Goal: Information Seeking & Learning: Learn about a topic

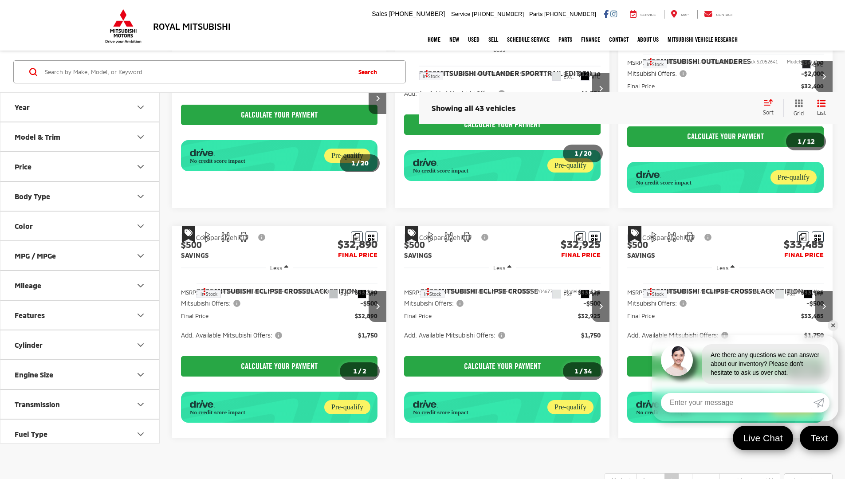
scroll to position [651, 0]
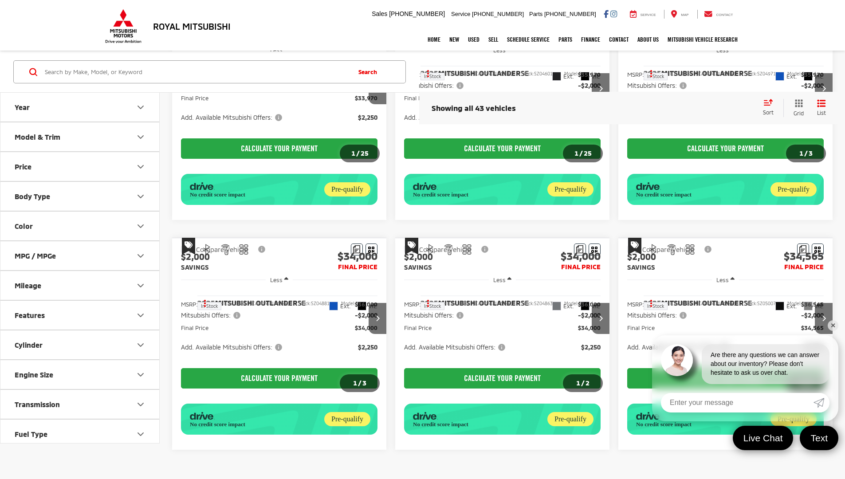
scroll to position [675, 0]
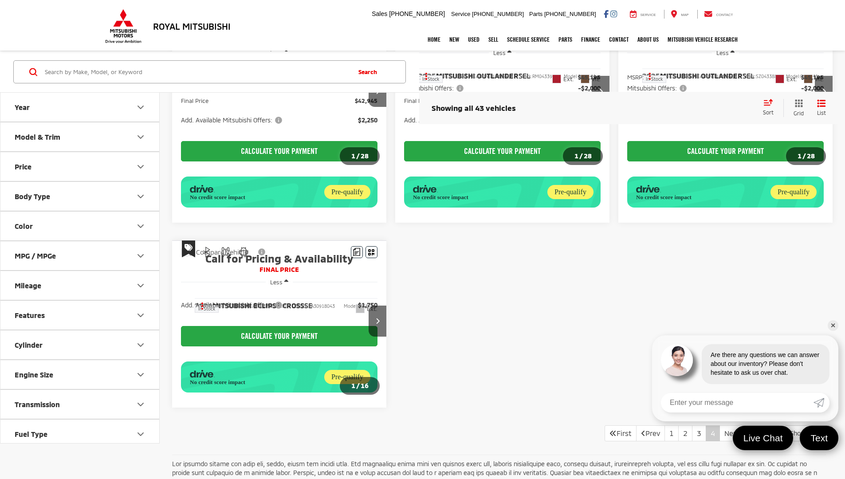
scroll to position [382, 0]
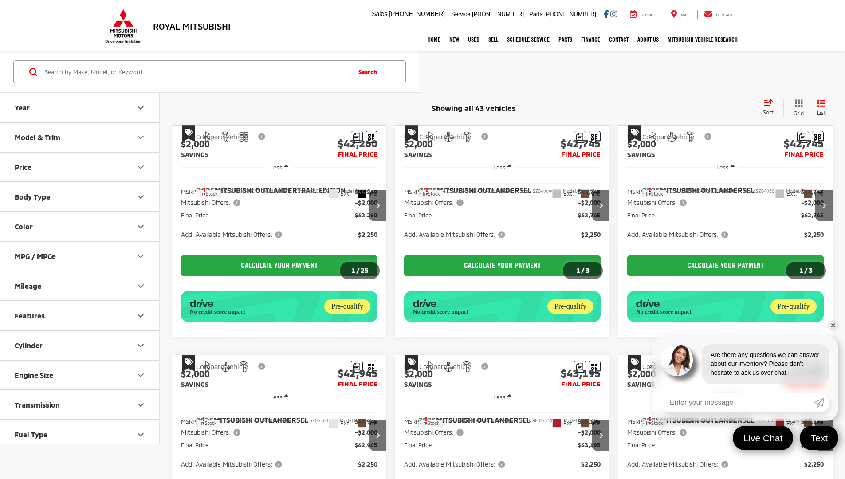
scroll to position [382, 0]
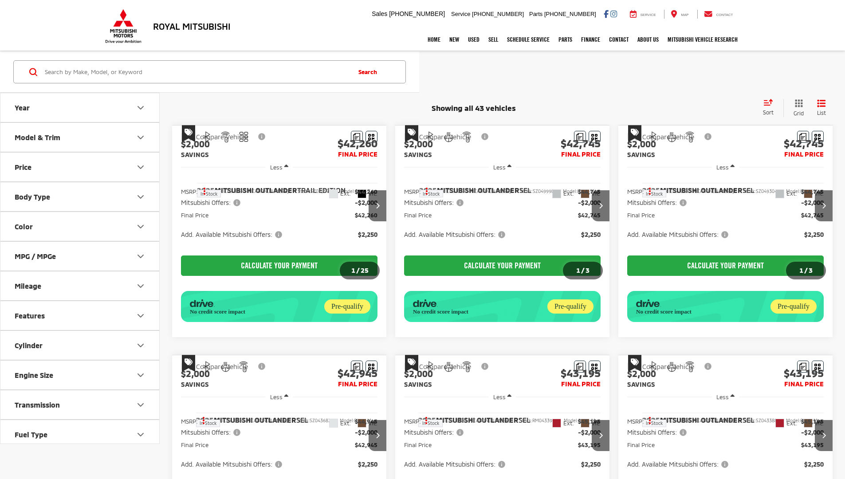
scroll to position [382, 0]
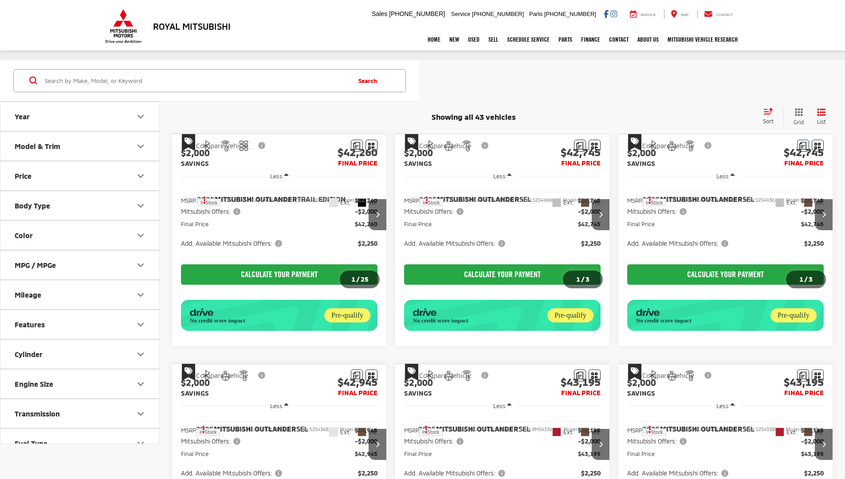
scroll to position [382, 0]
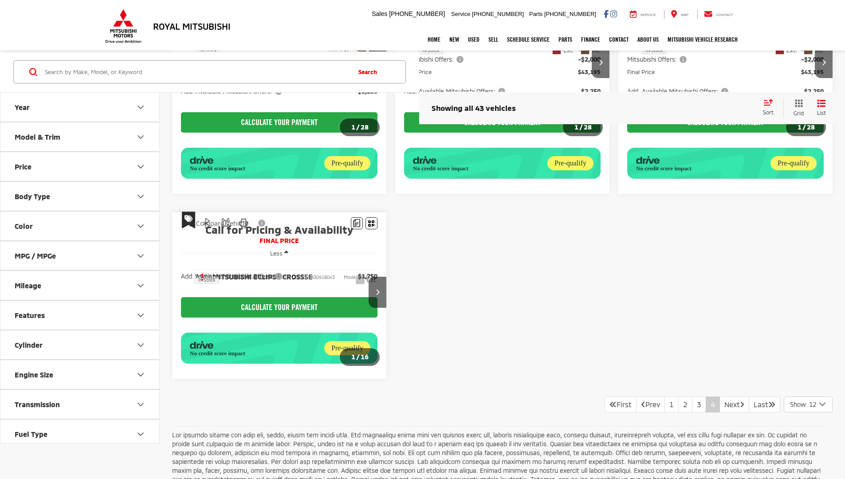
scroll to position [382, 0]
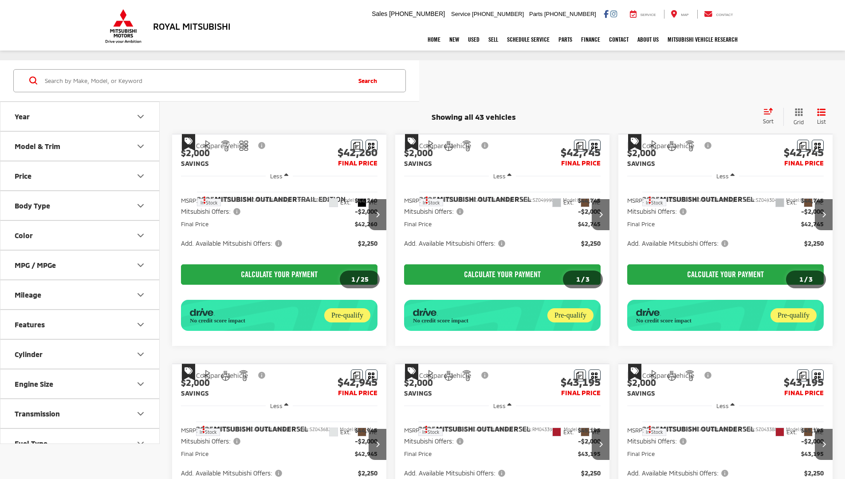
scroll to position [382, 0]
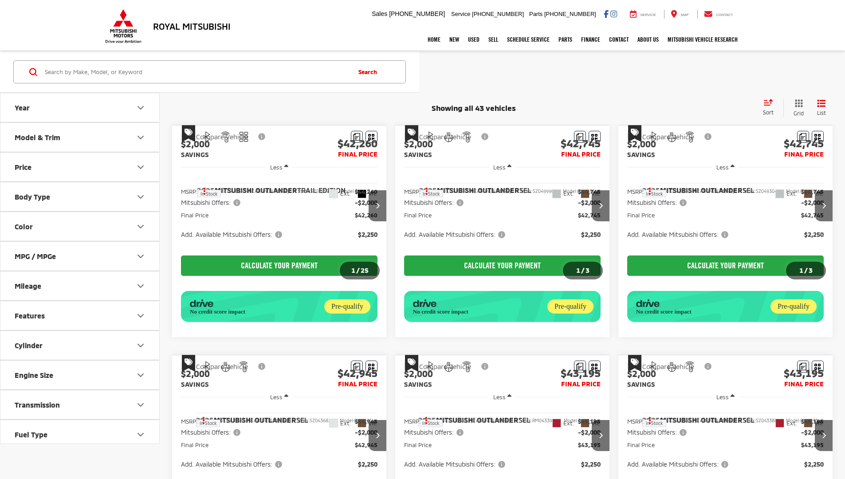
scroll to position [373, 0]
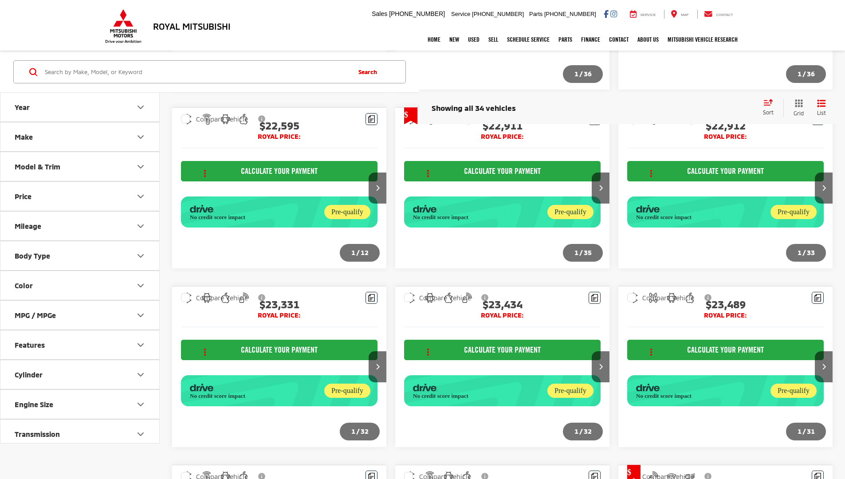
scroll to position [1041, 0]
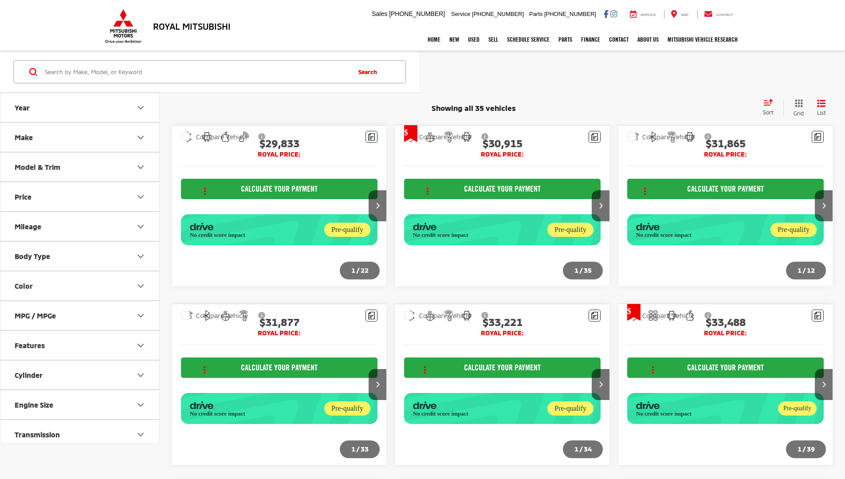
scroll to position [454, 0]
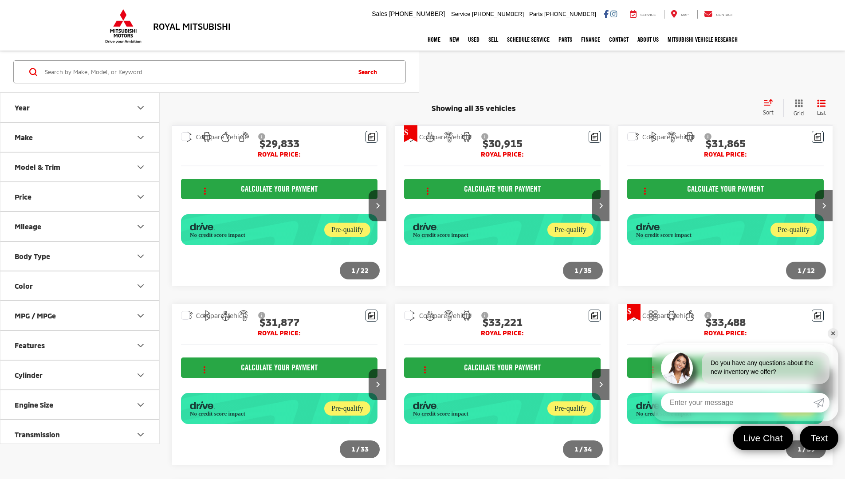
scroll to position [454, 0]
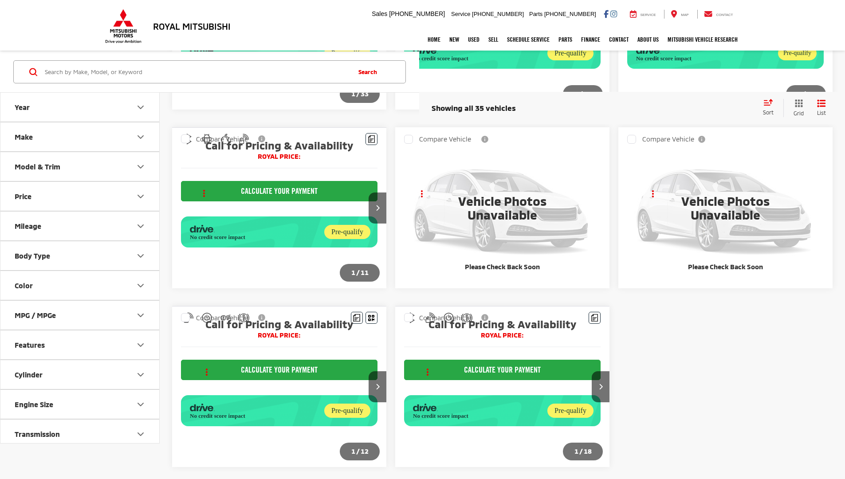
scroll to position [454, 0]
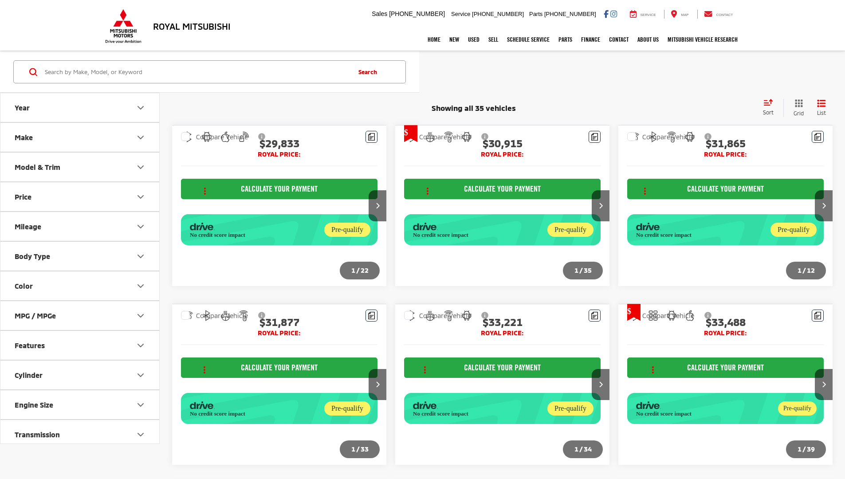
scroll to position [454, 0]
